Goal: Task Accomplishment & Management: Use online tool/utility

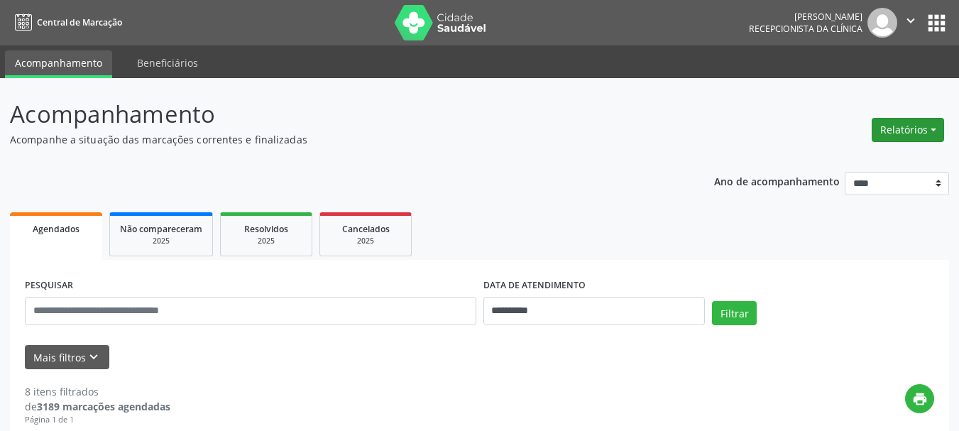
click at [906, 127] on button "Relatórios" at bounding box center [908, 130] width 72 height 24
click at [847, 156] on link "Agendamentos" at bounding box center [868, 160] width 153 height 20
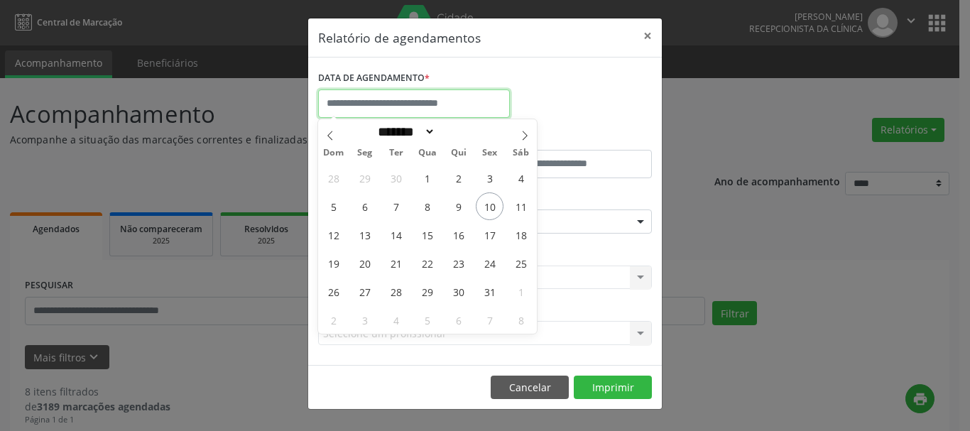
click at [388, 109] on input "text" at bounding box center [414, 103] width 192 height 28
click at [483, 209] on span "10" at bounding box center [490, 206] width 28 height 28
type input "**********"
click at [487, 210] on span "10" at bounding box center [490, 206] width 28 height 28
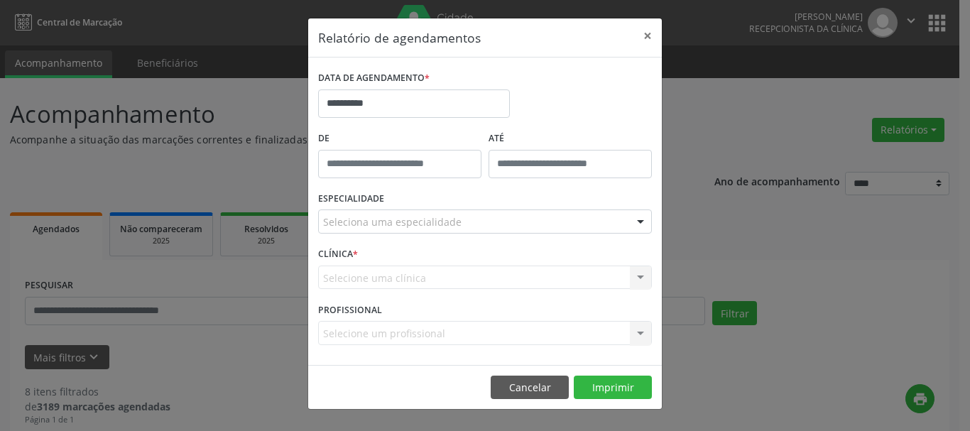
click at [478, 221] on div "Seleciona uma especialidade" at bounding box center [485, 221] width 334 height 24
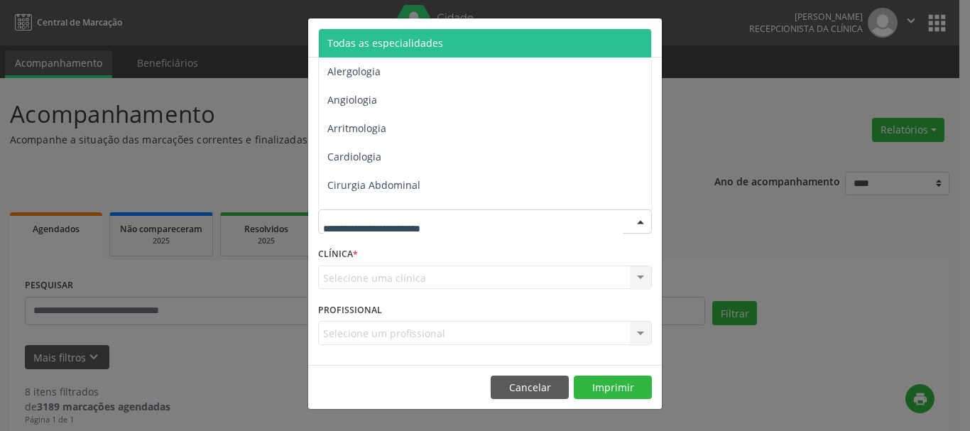
click at [502, 50] on span "Todas as especialidades" at bounding box center [486, 43] width 334 height 28
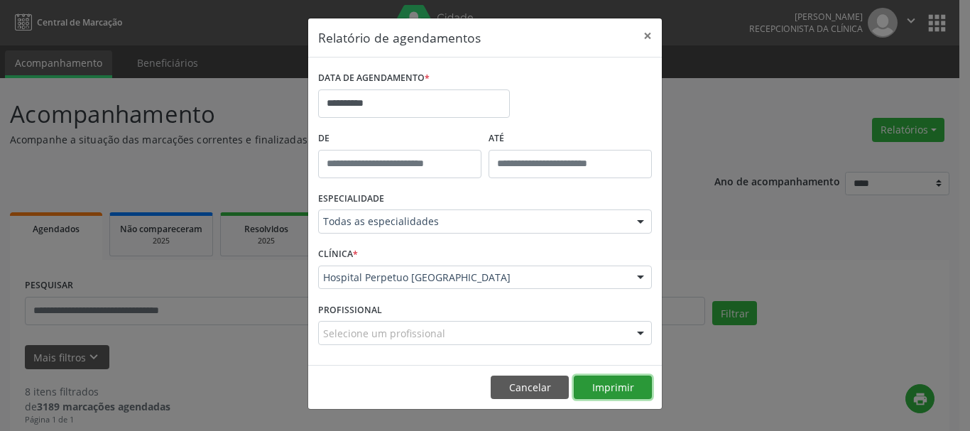
click at [610, 388] on button "Imprimir" at bounding box center [613, 387] width 78 height 24
